Goal: Task Accomplishment & Management: Use online tool/utility

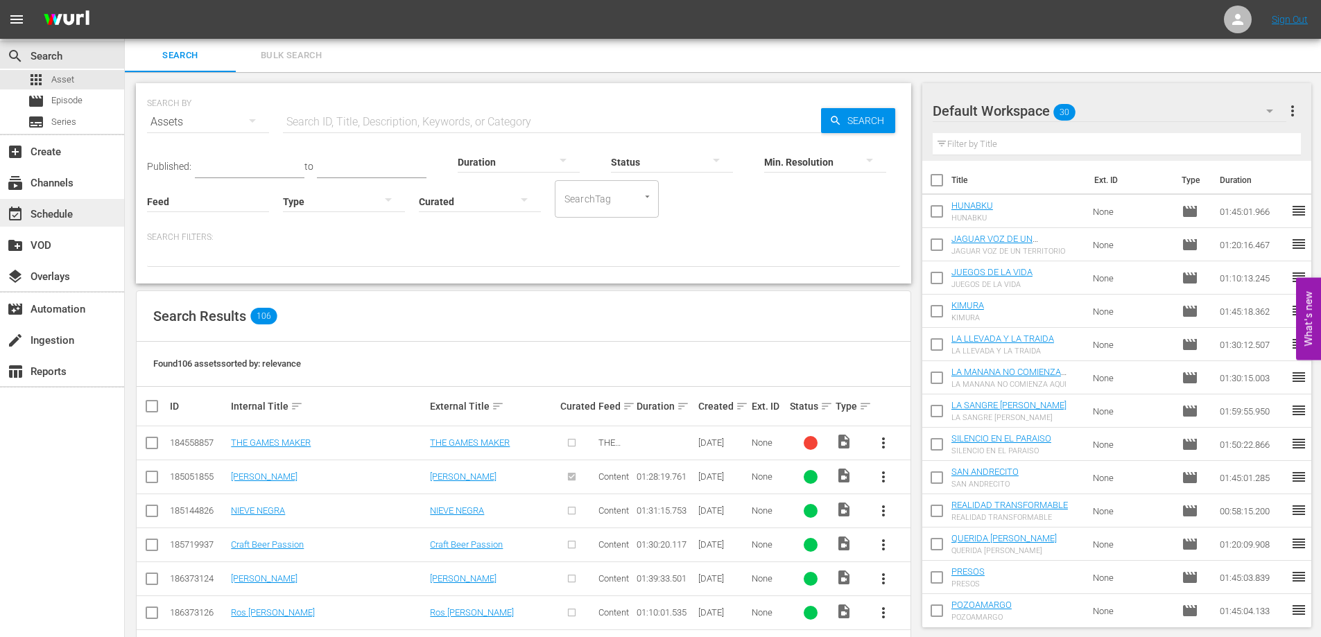
click at [42, 214] on div "event_available Schedule" at bounding box center [39, 212] width 78 height 12
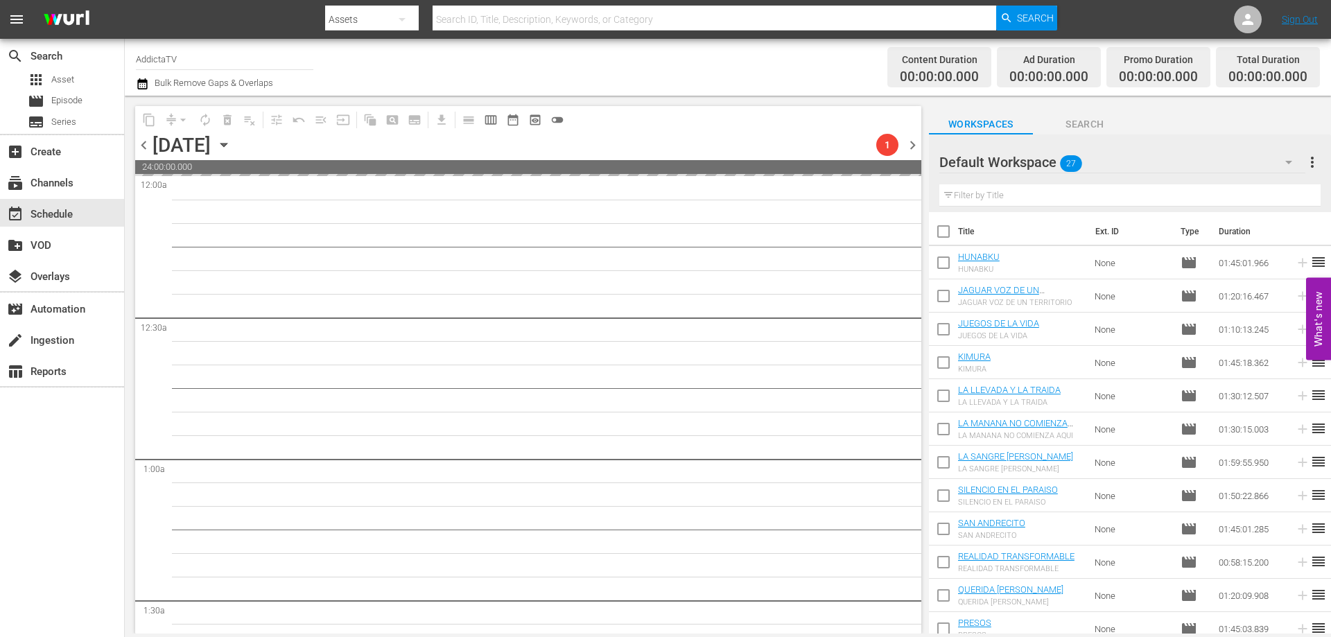
click at [235, 146] on div "[DATE] [DATE]" at bounding box center [194, 145] width 82 height 23
click at [227, 143] on icon "button" at bounding box center [223, 144] width 6 height 3
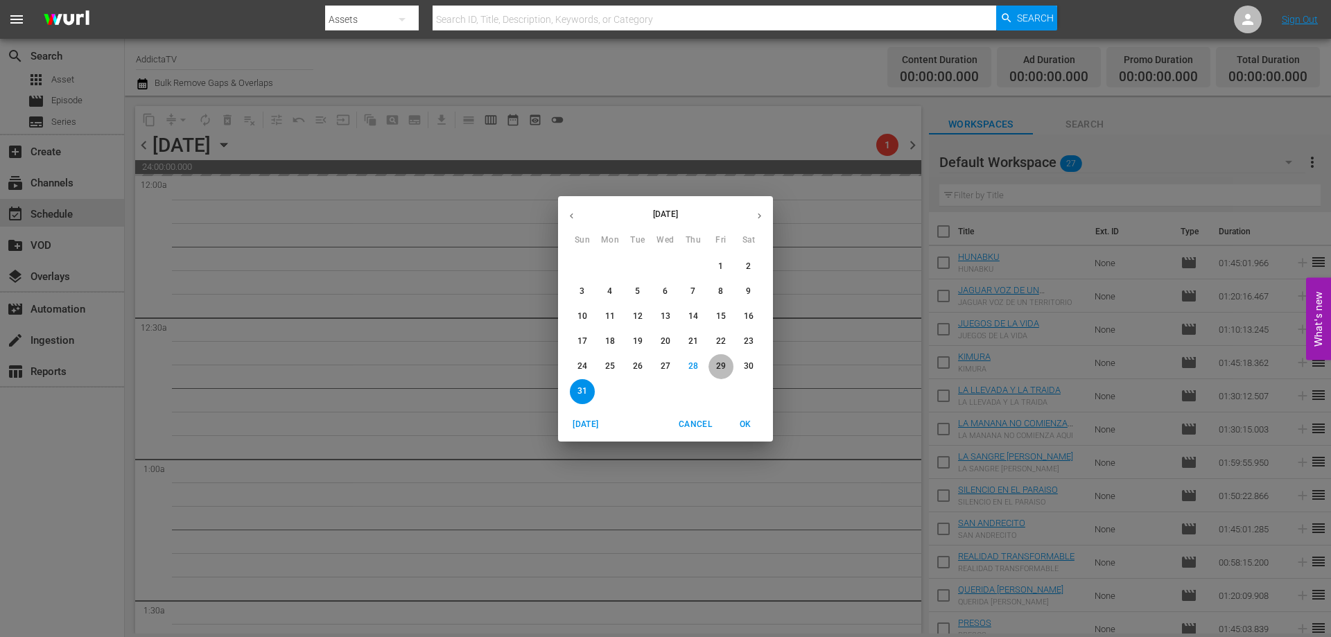
click at [720, 362] on p "29" at bounding box center [721, 366] width 10 height 12
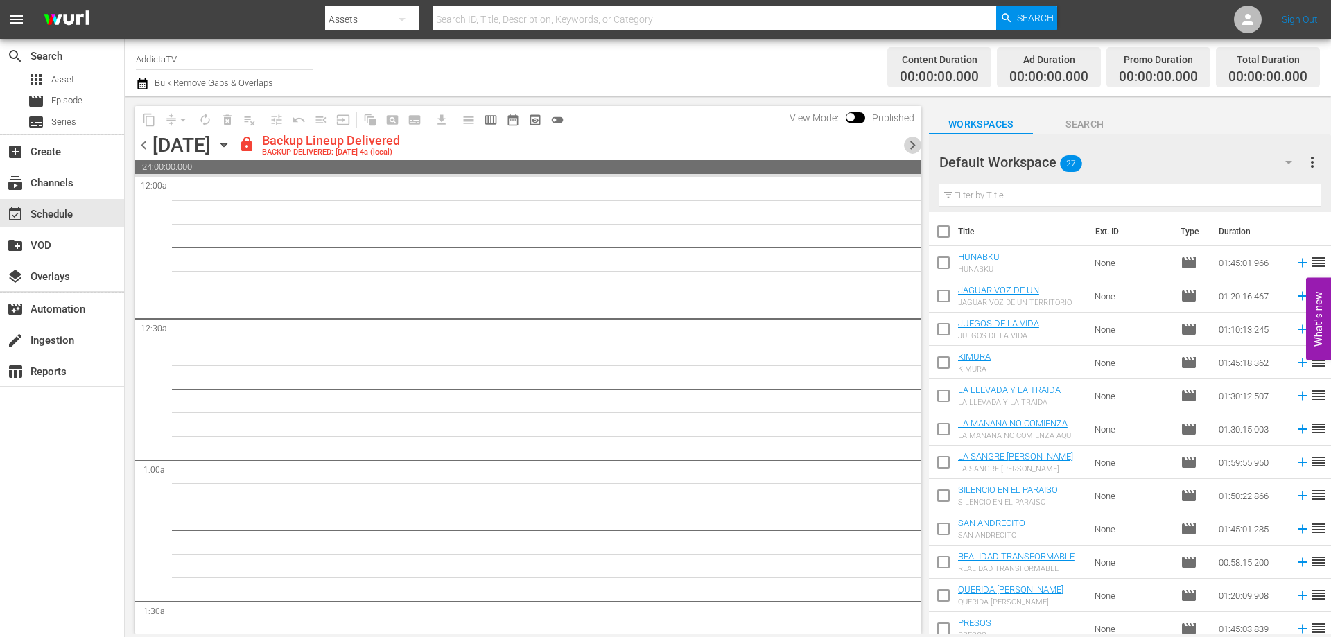
click at [910, 140] on span "chevron_right" at bounding box center [912, 145] width 17 height 17
click at [909, 146] on span "chevron_right" at bounding box center [912, 145] width 17 height 17
click at [913, 147] on span "chevron_right" at bounding box center [912, 145] width 17 height 17
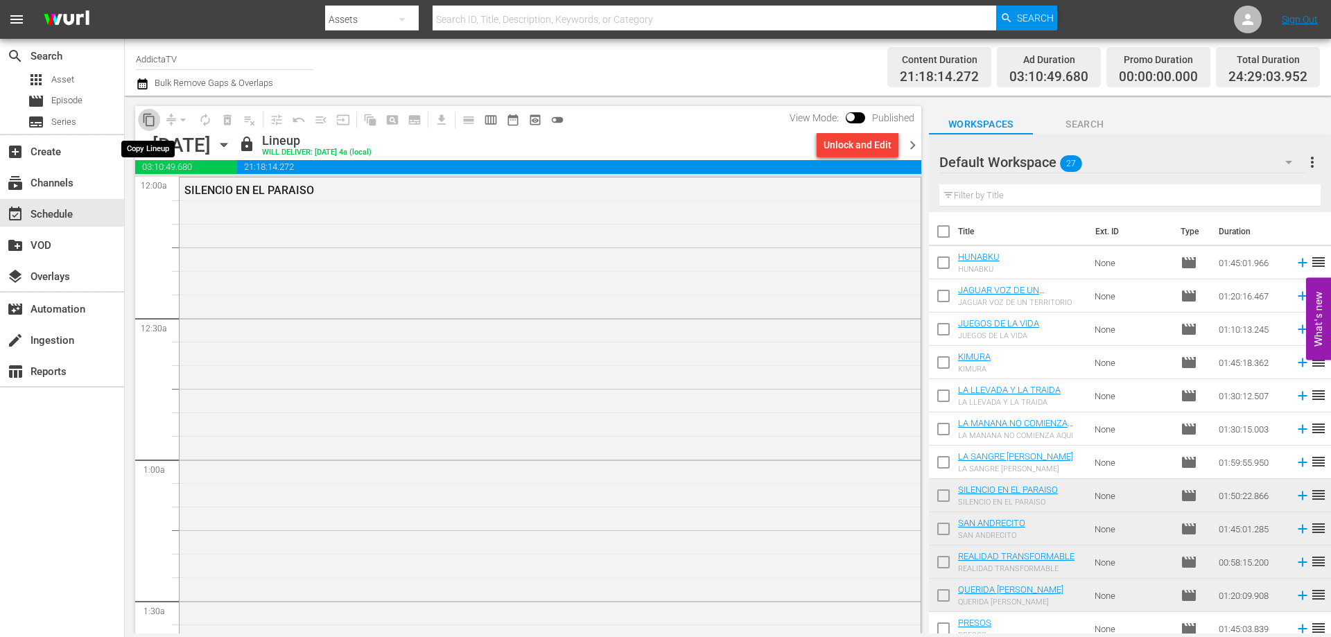
click at [151, 121] on span "content_copy" at bounding box center [149, 120] width 14 height 14
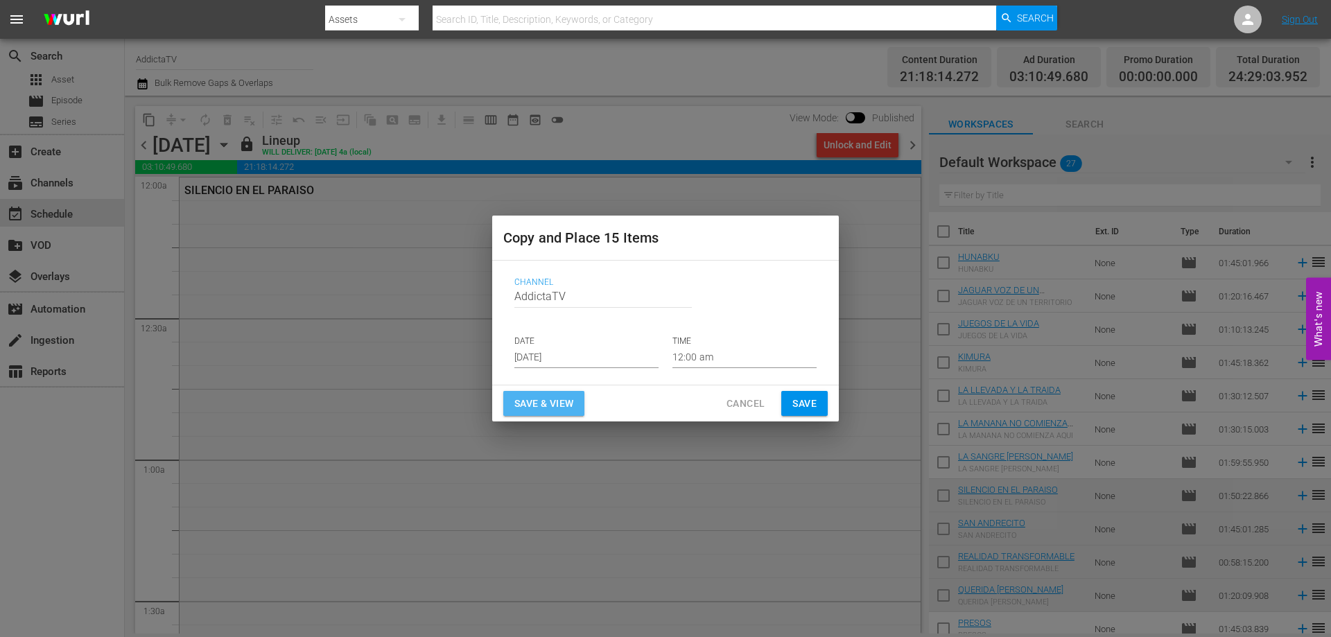
click at [553, 403] on span "Save & View" at bounding box center [543, 403] width 59 height 17
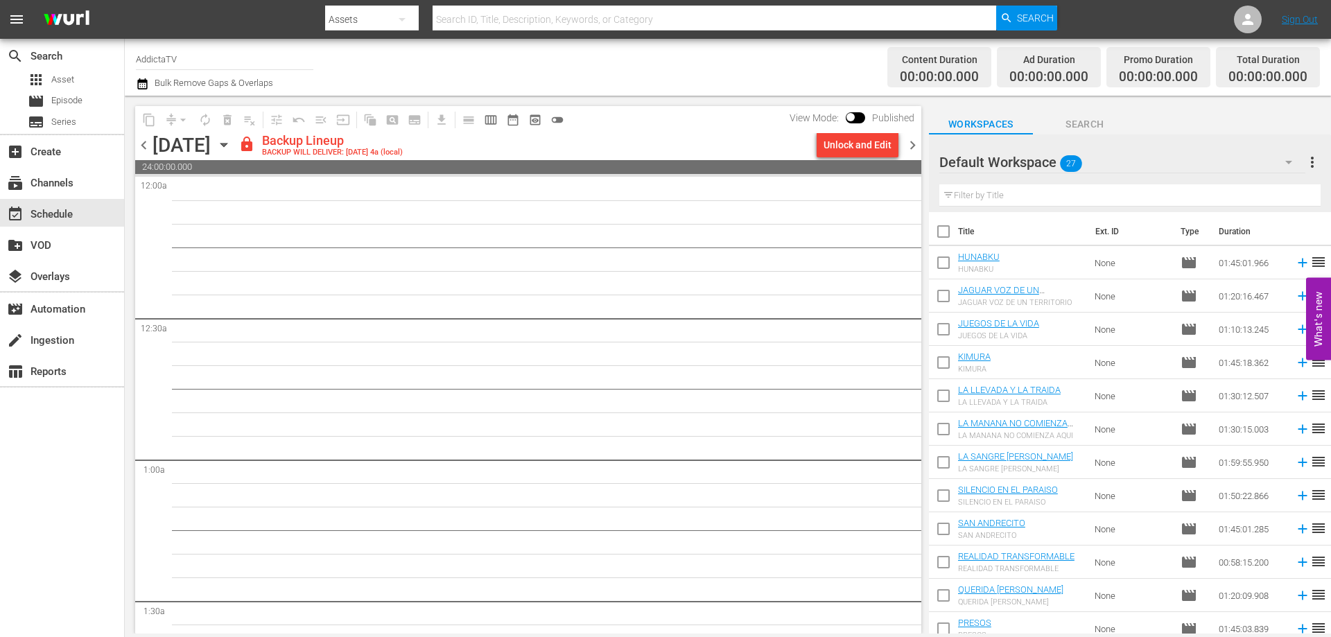
click at [913, 148] on span "chevron_right" at bounding box center [912, 145] width 17 height 17
click at [58, 73] on span "Asset" at bounding box center [62, 80] width 23 height 14
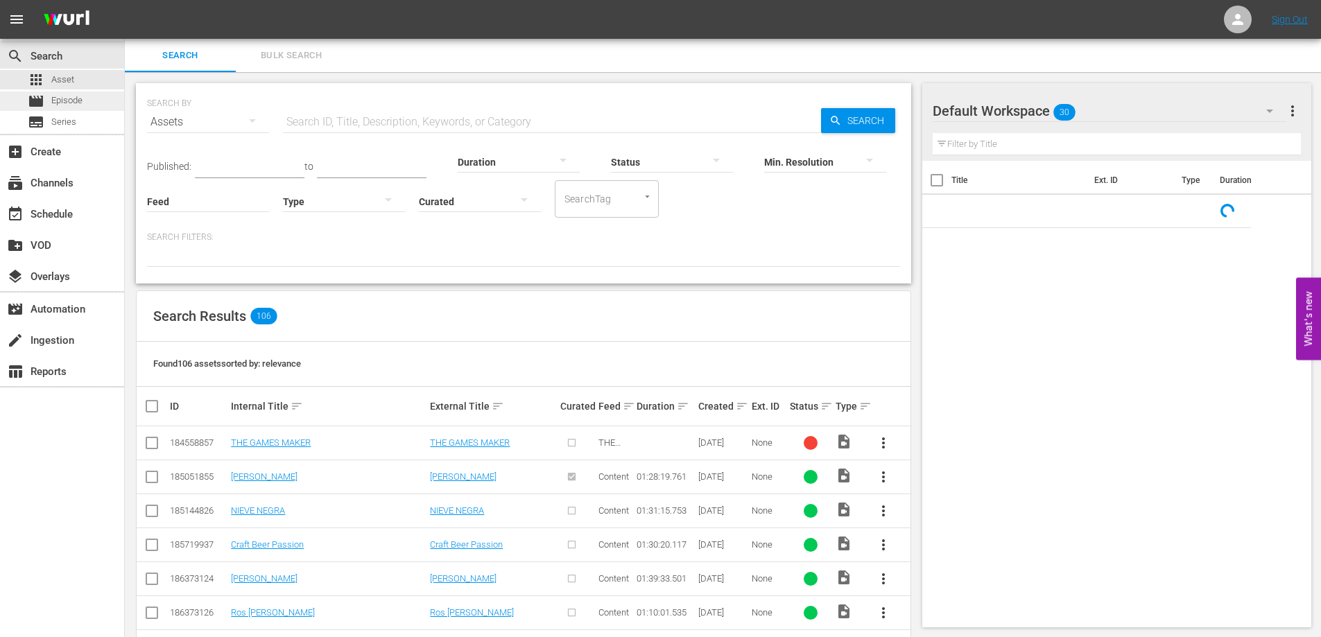
click at [66, 102] on span "Episode" at bounding box center [66, 101] width 31 height 14
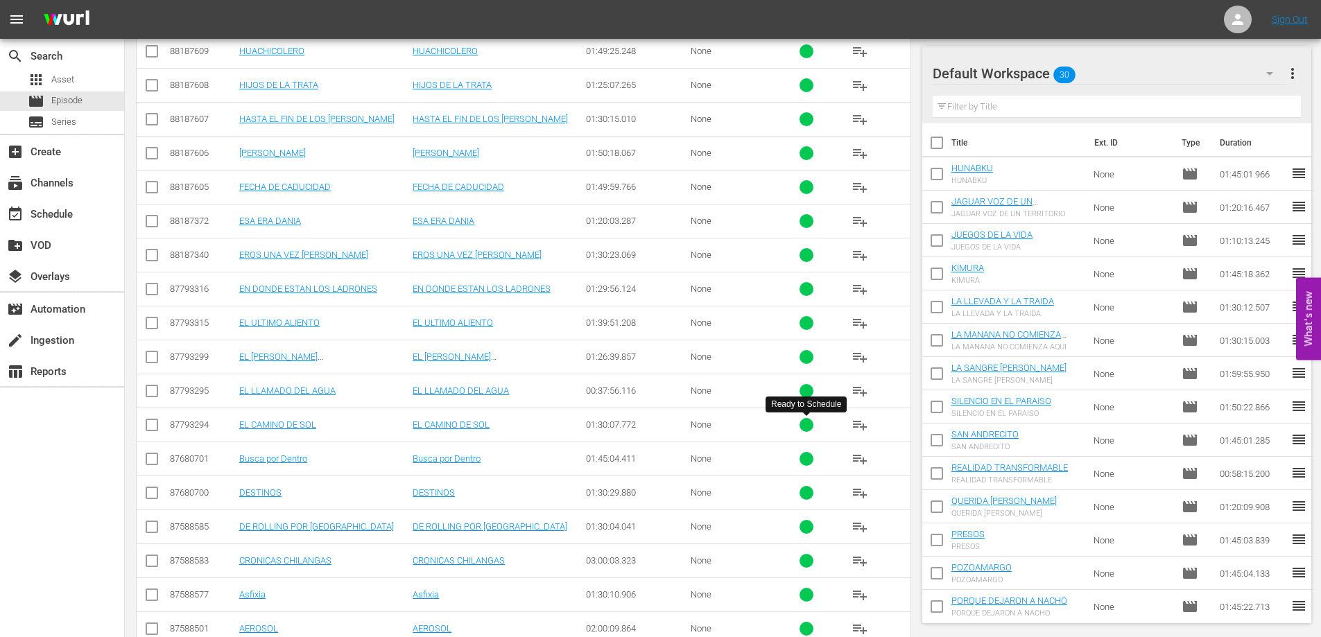
scroll to position [2765, 0]
